Goal: Information Seeking & Learning: Find specific fact

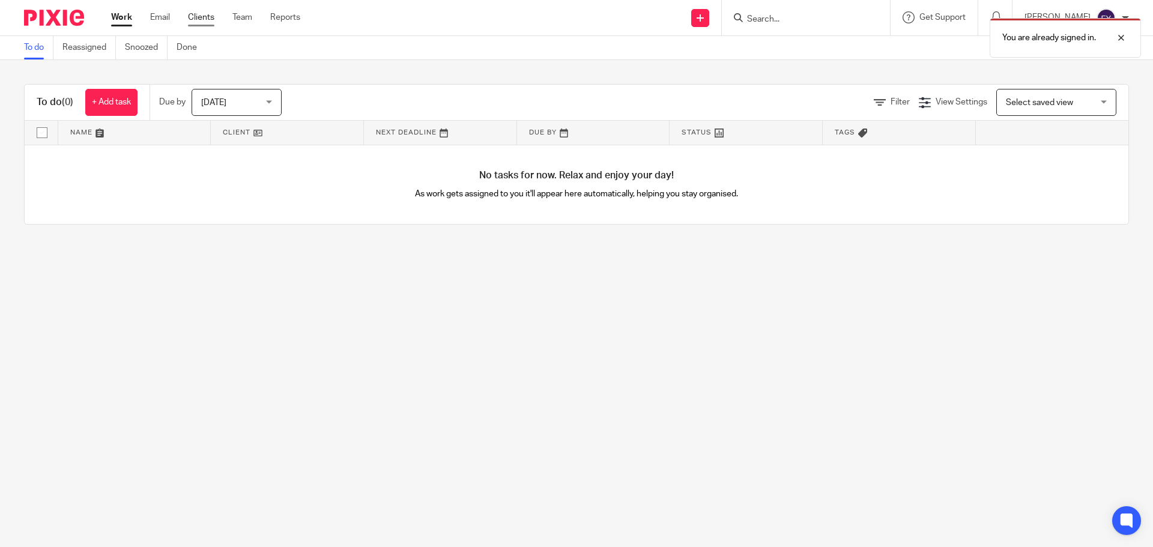
click at [197, 11] on link "Clients" at bounding box center [201, 17] width 26 height 12
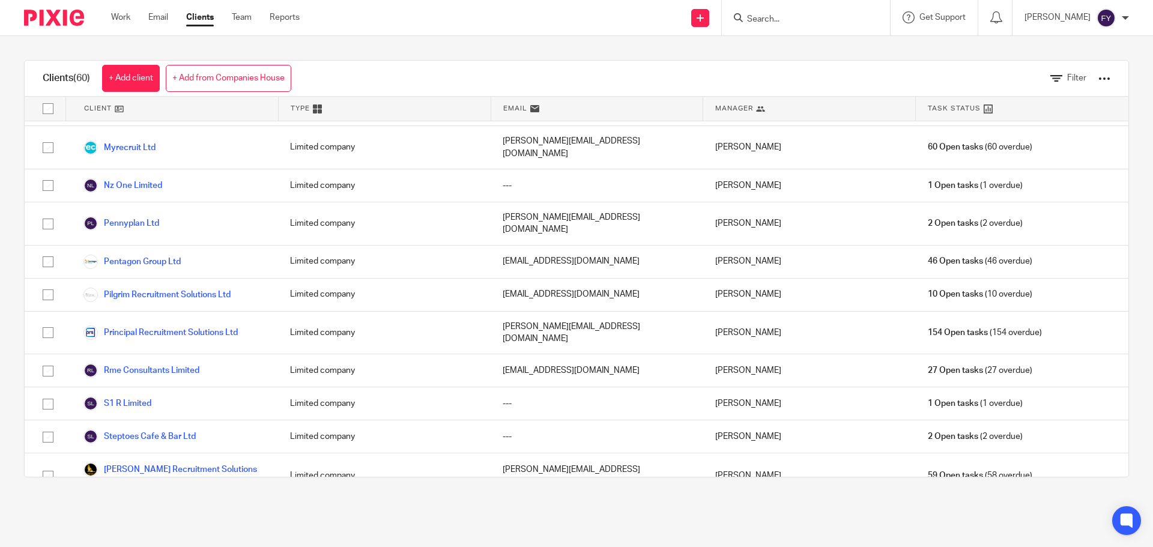
scroll to position [1081, 0]
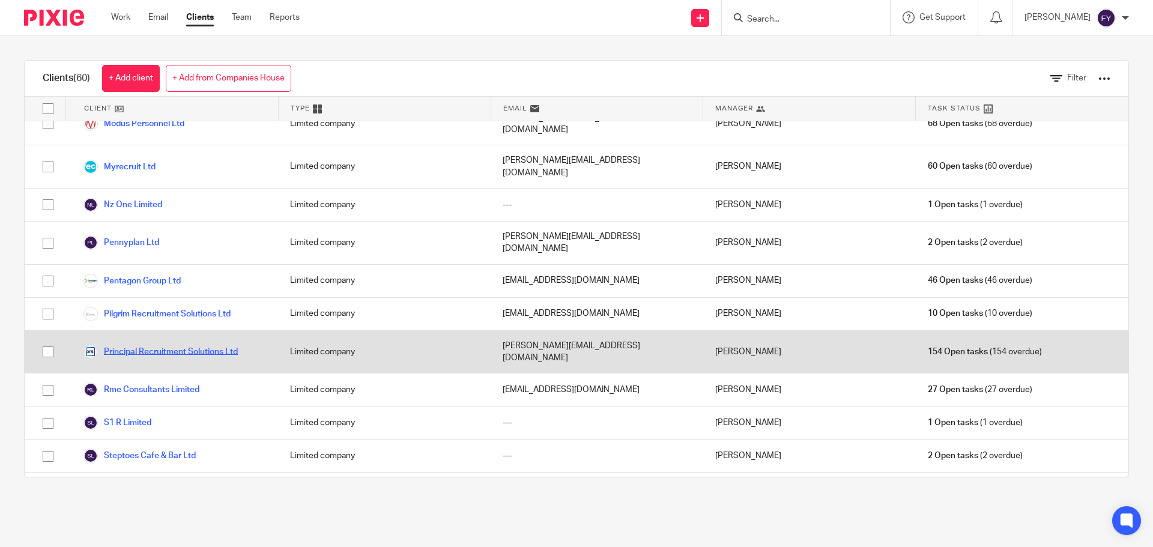
click at [221, 345] on link "Principal Recruitment Solutions Ltd" at bounding box center [160, 352] width 154 height 14
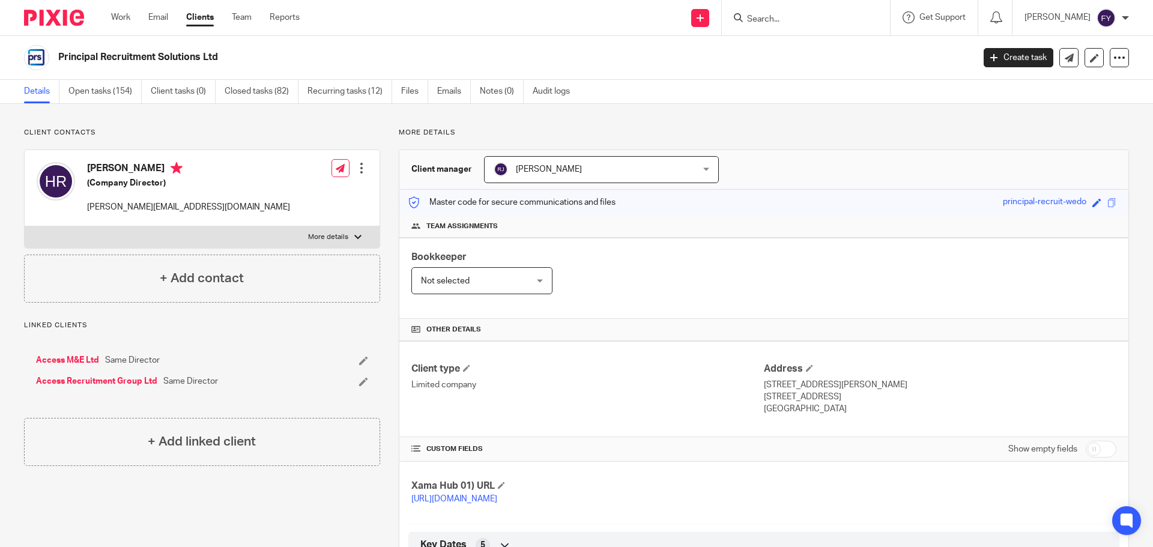
drag, startPoint x: 207, startPoint y: 53, endPoint x: 59, endPoint y: 53, distance: 147.8
click at [59, 53] on h2 "Principal Recruitment Solutions Ltd" at bounding box center [421, 57] width 726 height 13
copy h2 "Principal Recruitment Solutions Ltd"
click at [631, 312] on div "Bookkeeper Not selected Not selected Not selected Annalise White Cara Moore Ebb…" at bounding box center [763, 278] width 729 height 81
drag, startPoint x: 762, startPoint y: 386, endPoint x: 804, endPoint y: 407, distance: 47.8
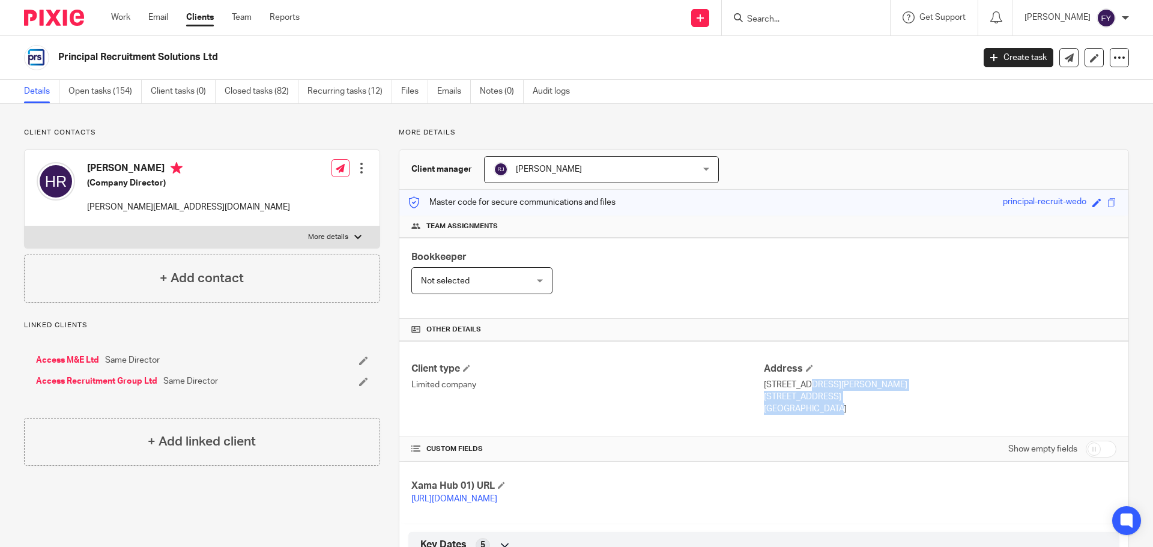
click at [804, 407] on div "Address 71-75 Shelton Street, Covent Garden London, WC2H 9JQ England" at bounding box center [940, 389] width 353 height 53
click at [804, 410] on p "England" at bounding box center [940, 409] width 353 height 12
drag, startPoint x: 762, startPoint y: 408, endPoint x: 757, endPoint y: 385, distance: 23.3
click at [764, 385] on div "Address 71-75 Shelton Street, Covent Garden London, WC2H 9JQ England" at bounding box center [940, 389] width 353 height 53
copy div "71-75 Shelton Street, Covent Garden London, WC2H 9JQ England"
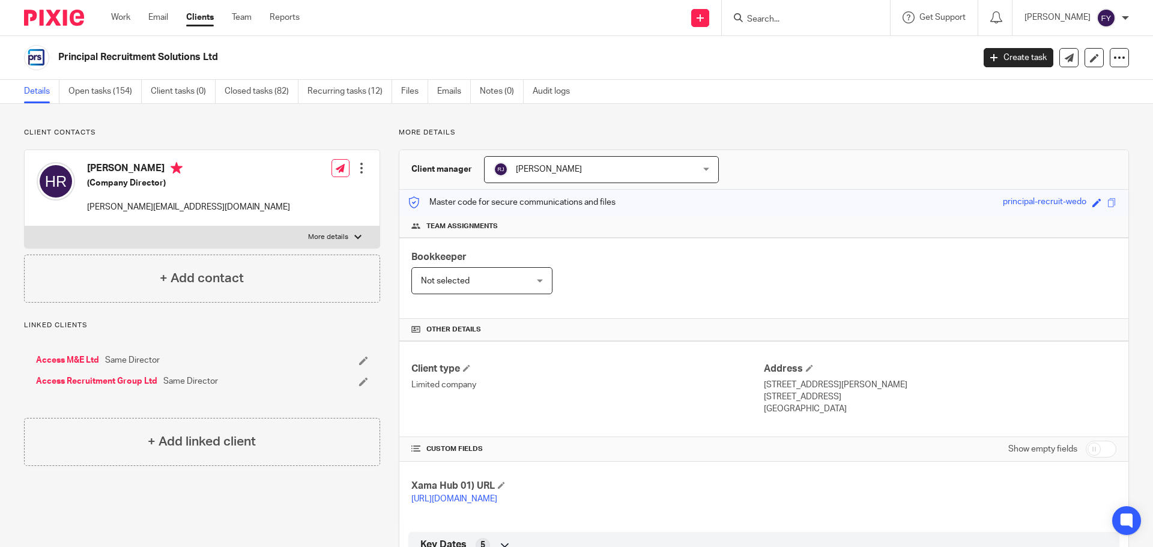
click at [566, 308] on div "Bookkeeper Not selected Not selected Not selected Annalise White Cara Moore Ebb…" at bounding box center [763, 278] width 729 height 81
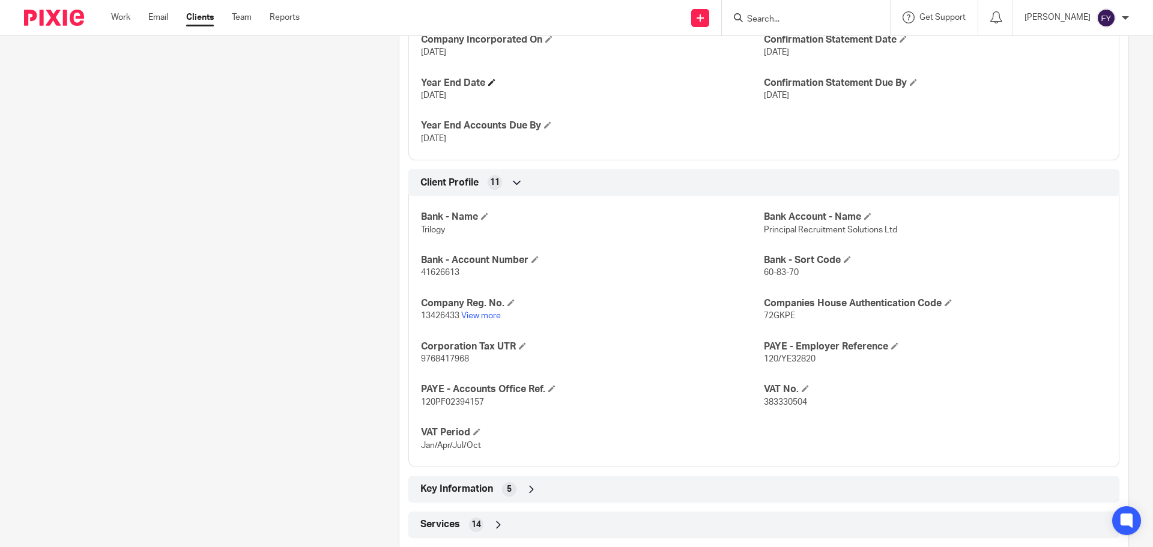
scroll to position [601, 0]
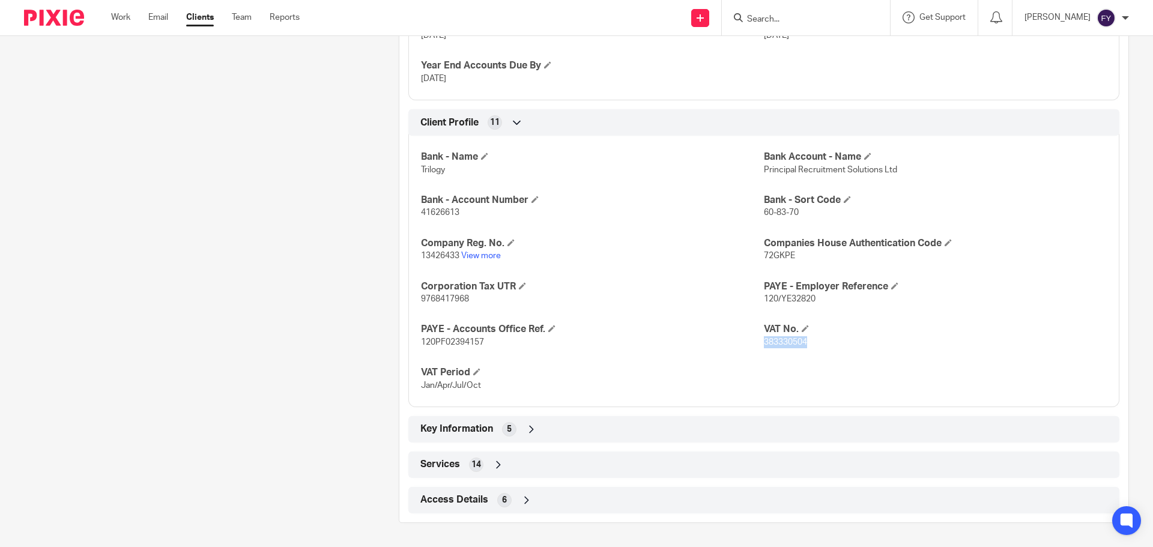
drag, startPoint x: 823, startPoint y: 350, endPoint x: 759, endPoint y: 354, distance: 63.8
click at [764, 348] on p "383330504" at bounding box center [935, 342] width 343 height 12
copy span "383330504"
click at [709, 219] on p "41626613" at bounding box center [592, 213] width 343 height 12
drag, startPoint x: 416, startPoint y: 265, endPoint x: 457, endPoint y: 268, distance: 41.5
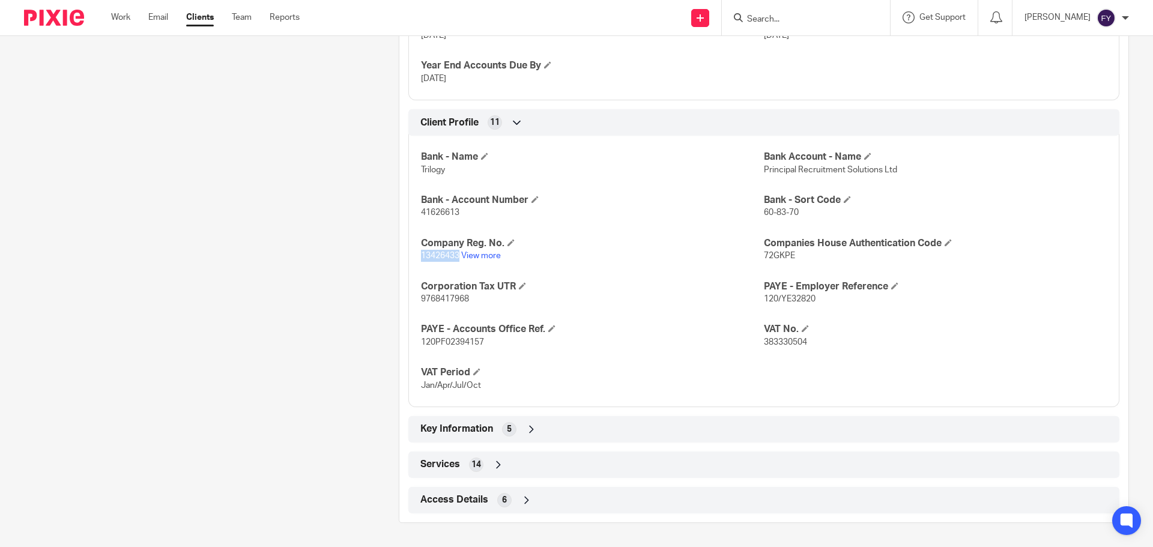
click at [457, 268] on div "Bank - Name Trilogy Bank Account - Name Principal Recruitment Solutions Ltd Ban…" at bounding box center [763, 267] width 711 height 280
copy span "13426433"
